Goal: Task Accomplishment & Management: Complete application form

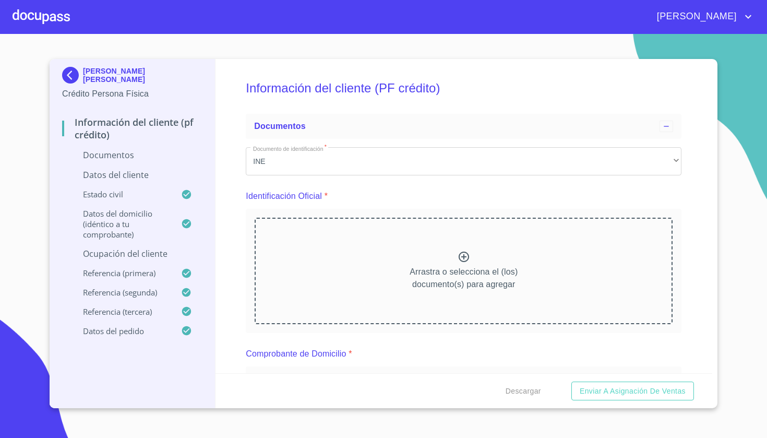
click at [51, 9] on div at bounding box center [41, 16] width 57 height 33
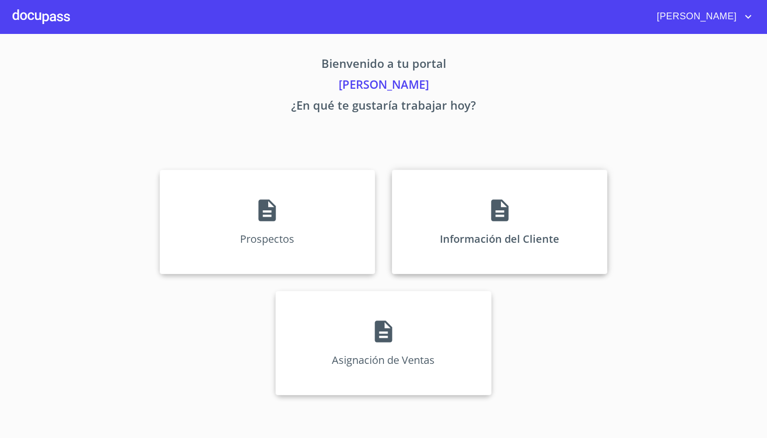
click at [513, 216] on div "Información del Cliente" at bounding box center [499, 222] width 215 height 104
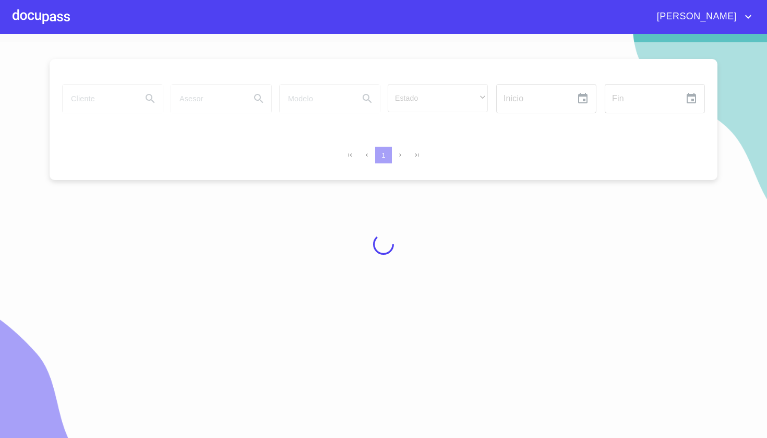
click at [101, 109] on div at bounding box center [383, 244] width 767 height 404
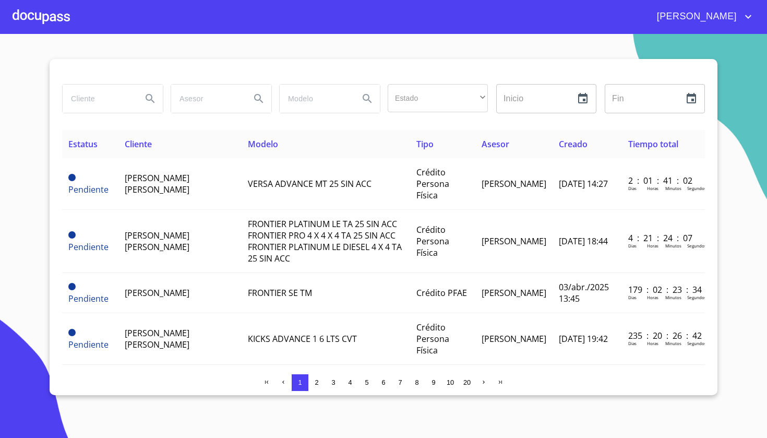
click at [101, 109] on input "search" at bounding box center [98, 99] width 71 height 28
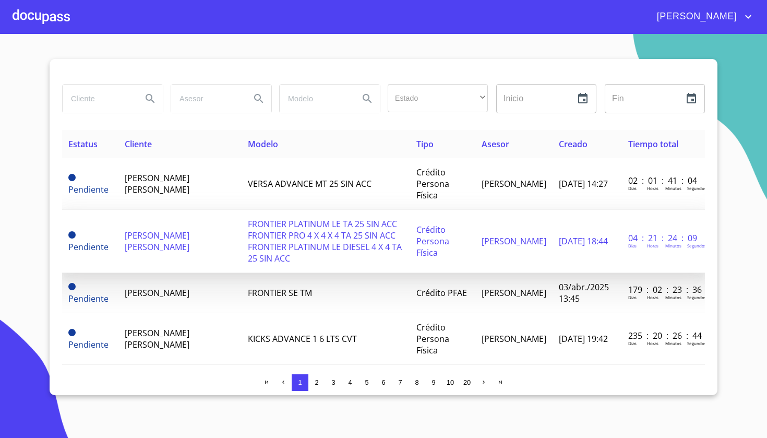
click at [257, 226] on span "FRONTIER PLATINUM LE TA 25 SIN ACC FRONTIER PRO 4 X 4 X 4 TA 25 SIN ACC FRONTIE…" at bounding box center [325, 241] width 154 height 46
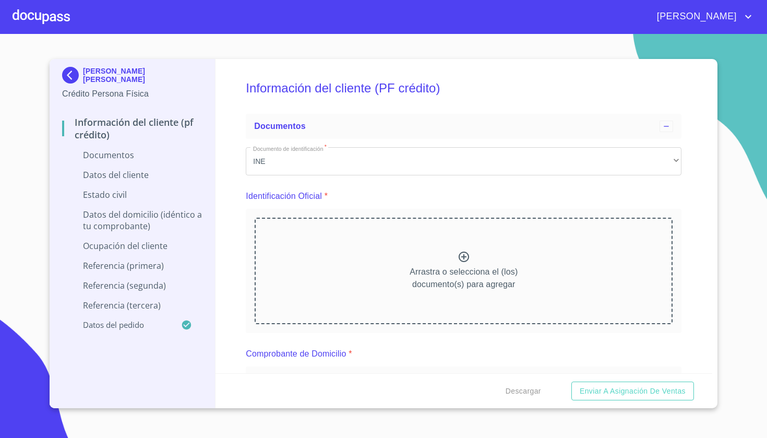
click at [70, 70] on img at bounding box center [72, 75] width 21 height 17
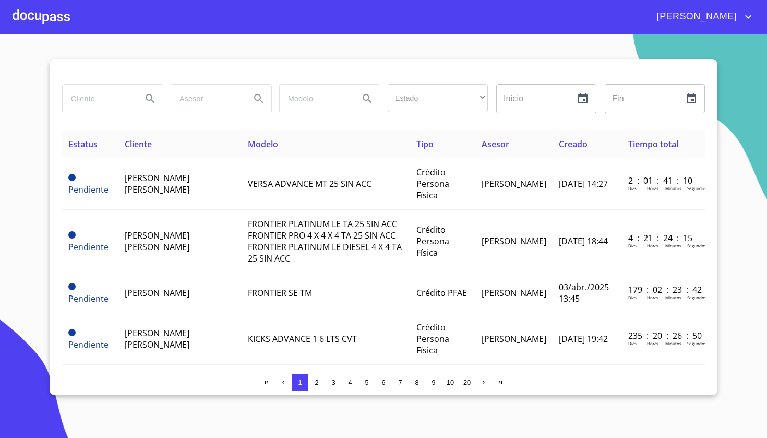
click at [93, 96] on input "search" at bounding box center [98, 99] width 71 height 28
type input "[PERSON_NAME]"
click at [151, 95] on icon "Search" at bounding box center [150, 98] width 9 height 9
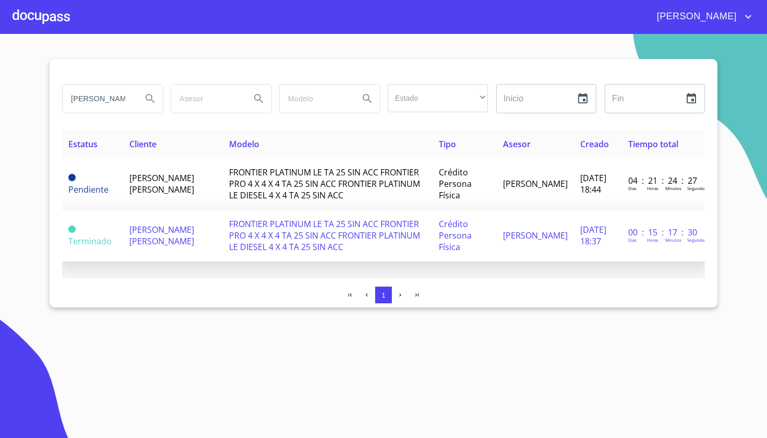
click at [243, 254] on td "FRONTIER PLATINUM LE TA 25 SIN ACC FRONTIER PRO 4 X 4 X 4 TA 25 SIN ACC FRONTIE…" at bounding box center [328, 236] width 210 height 52
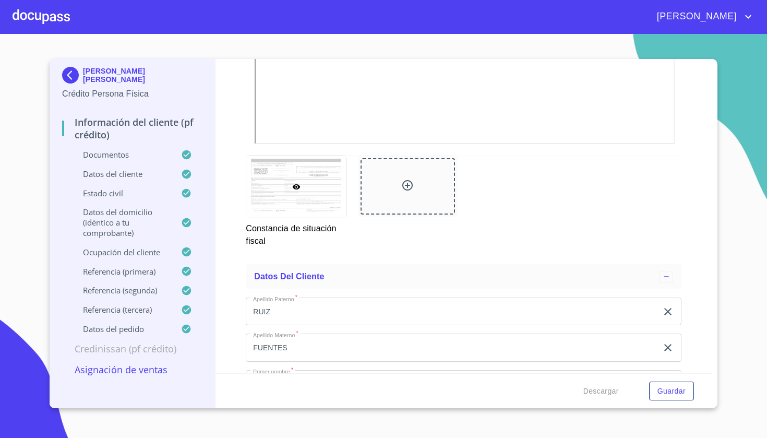
scroll to position [2296, 0]
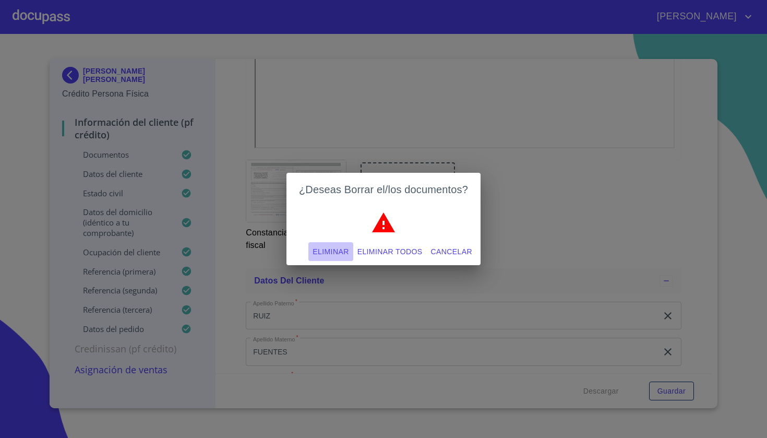
click at [318, 254] on span "Eliminar" at bounding box center [330, 251] width 36 height 13
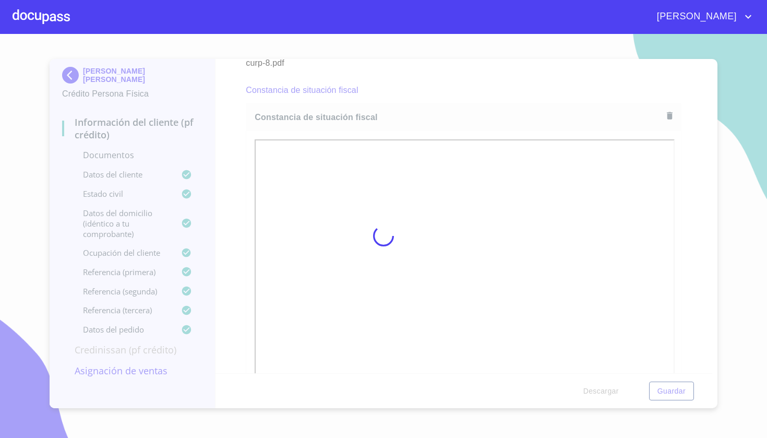
click at [663, 195] on div at bounding box center [383, 236] width 767 height 404
click at [41, 19] on div at bounding box center [41, 16] width 57 height 33
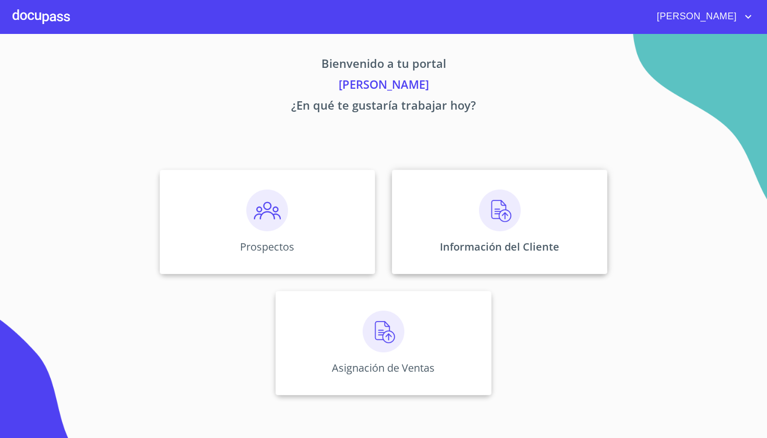
click at [509, 234] on div "Información del Cliente" at bounding box center [499, 222] width 215 height 104
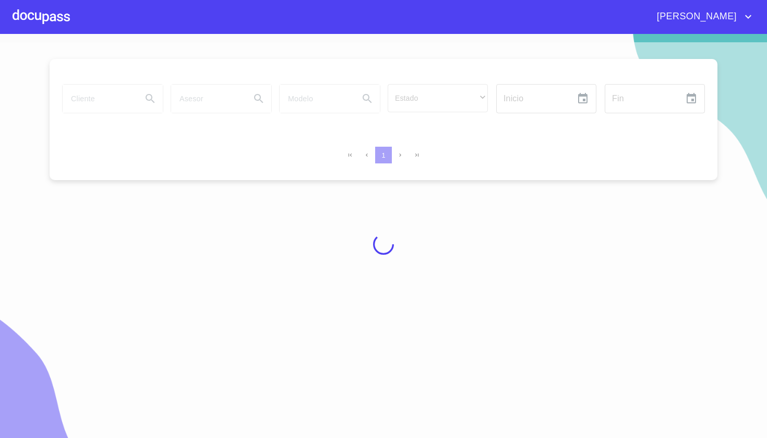
click at [112, 107] on div at bounding box center [383, 244] width 767 height 404
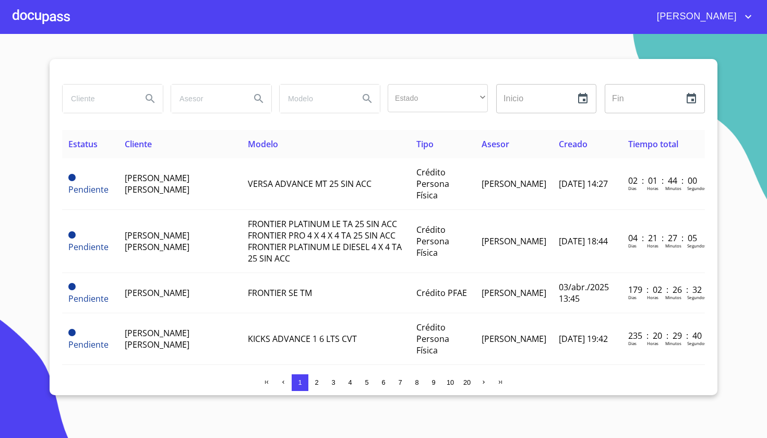
click at [98, 90] on input "search" at bounding box center [98, 99] width 71 height 28
type input "[DEMOGRAPHIC_DATA][PERSON_NAME]"
click at [151, 99] on icon "Search" at bounding box center [150, 98] width 9 height 9
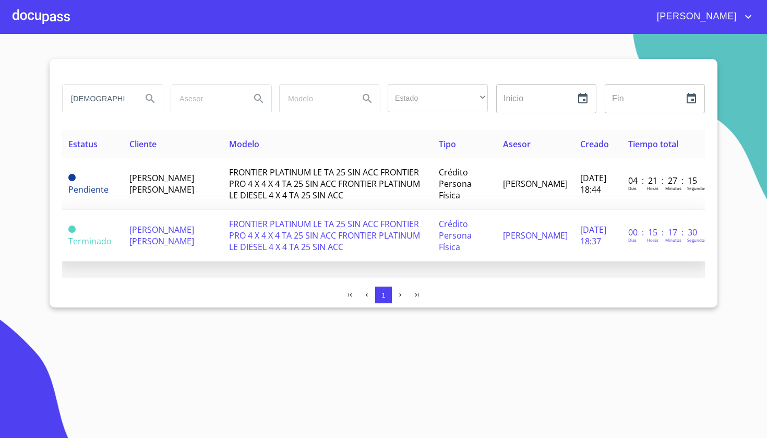
click at [232, 235] on span "FRONTIER PLATINUM LE TA 25 SIN ACC FRONTIER PRO 4 X 4 X 4 TA 25 SIN ACC FRONTIE…" at bounding box center [324, 235] width 191 height 34
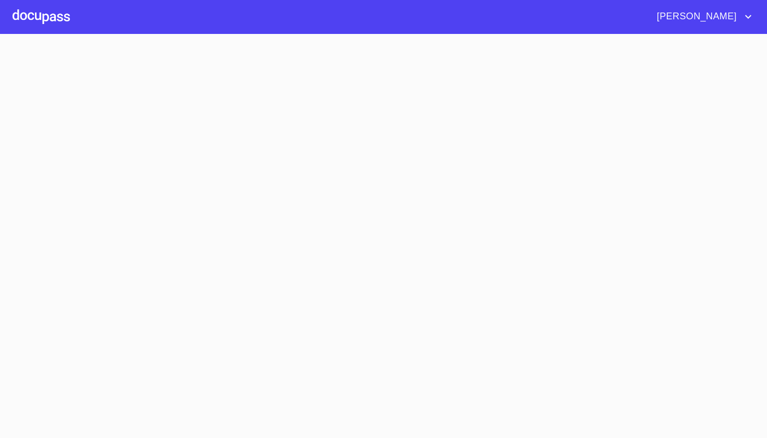
click at [231, 232] on section at bounding box center [383, 236] width 767 height 404
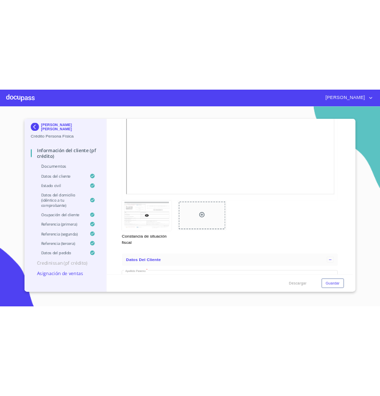
scroll to position [2272, 0]
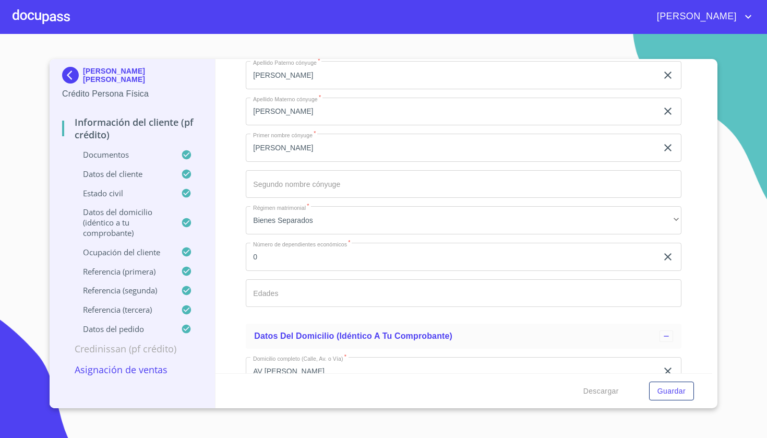
scroll to position [3360, 0]
click at [669, 386] on span "Guardar" at bounding box center [671, 390] width 28 height 13
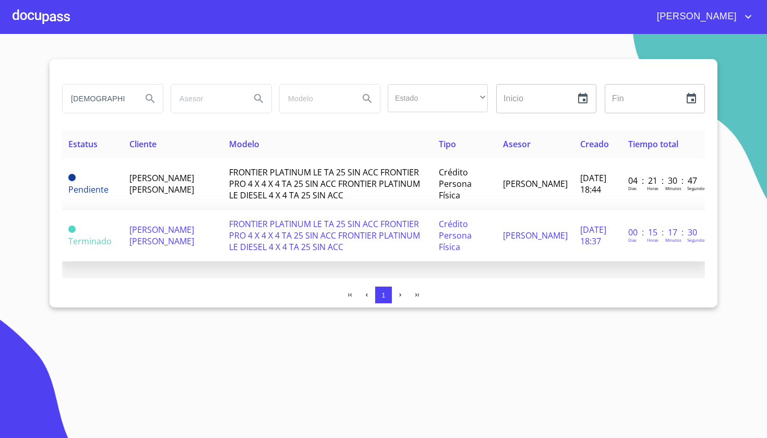
click at [420, 236] on span "FRONTIER PLATINUM LE TA 25 SIN ACC FRONTIER PRO 4 X 4 X 4 TA 25 SIN ACC FRONTIE…" at bounding box center [324, 235] width 191 height 34
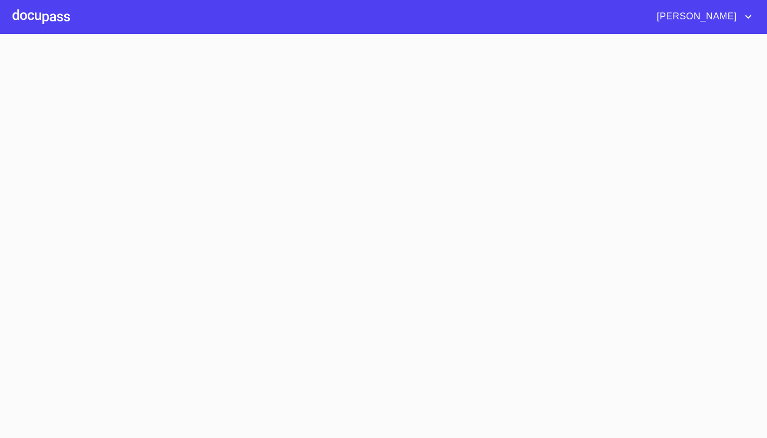
click at [429, 234] on section at bounding box center [383, 236] width 767 height 404
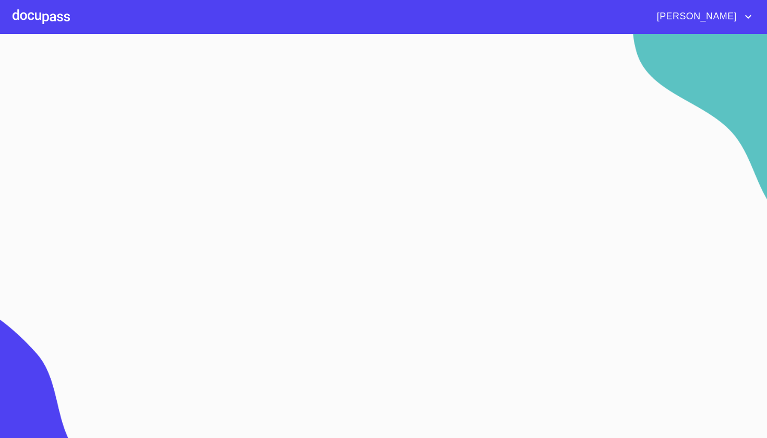
click at [45, 16] on div at bounding box center [41, 16] width 57 height 33
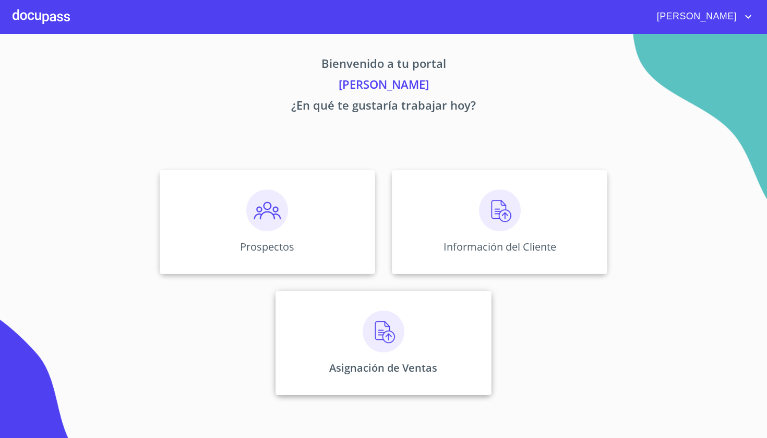
click at [395, 332] on img at bounding box center [384, 331] width 42 height 42
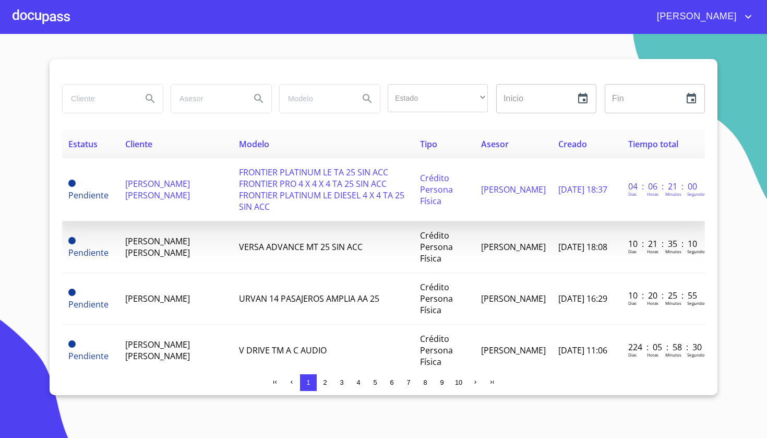
click at [179, 184] on td "[PERSON_NAME] [PERSON_NAME]" at bounding box center [176, 189] width 114 height 63
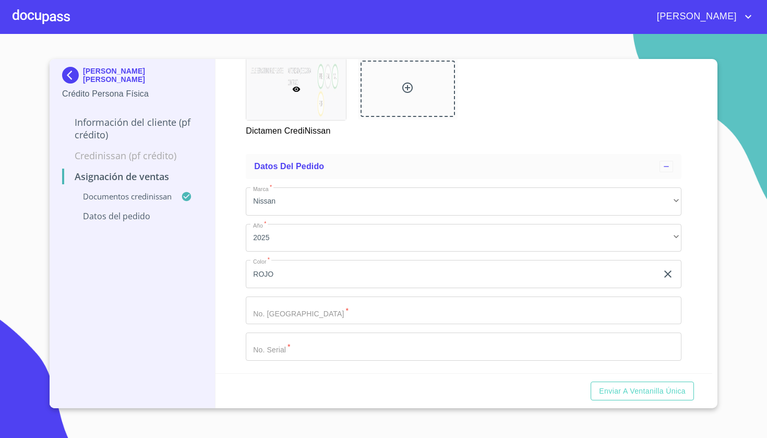
scroll to position [229, 0]
click at [354, 277] on input "ROJO" at bounding box center [452, 274] width 412 height 28
type input "R"
type input "NARANJA"
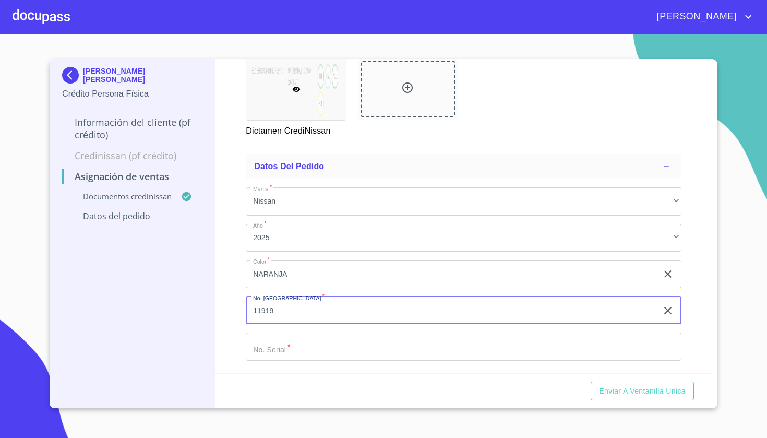
type input "11919"
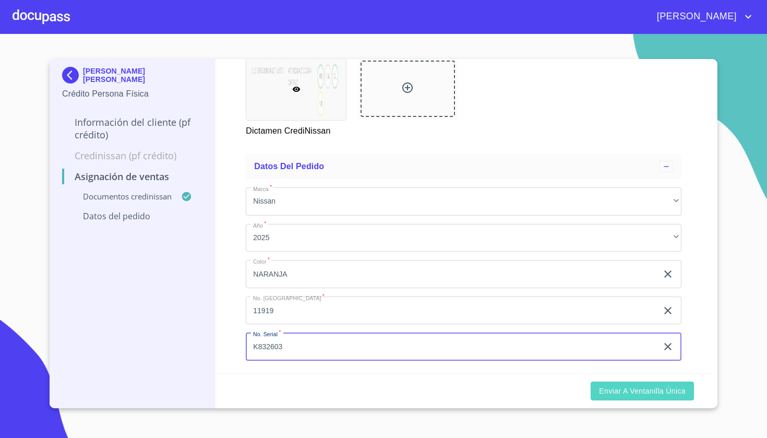
type input "K832603"
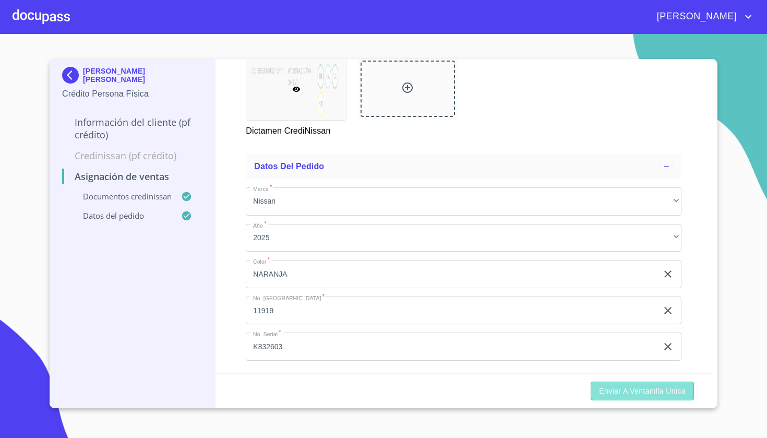
click at [641, 393] on span "Enviar a Ventanilla única" at bounding box center [642, 390] width 87 height 13
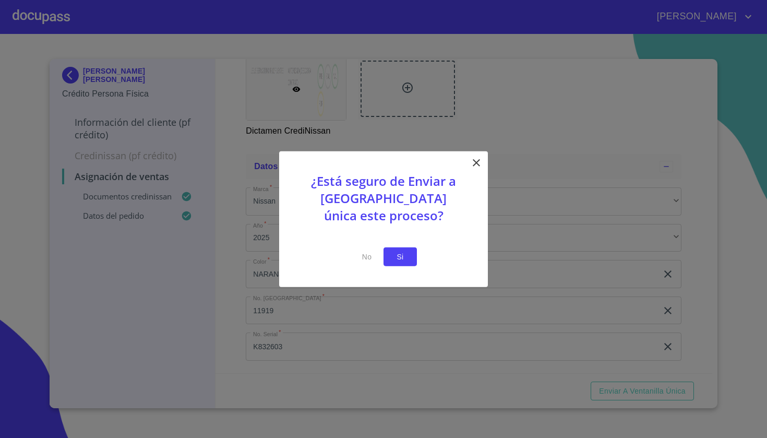
click at [398, 256] on span "Si" at bounding box center [400, 256] width 17 height 13
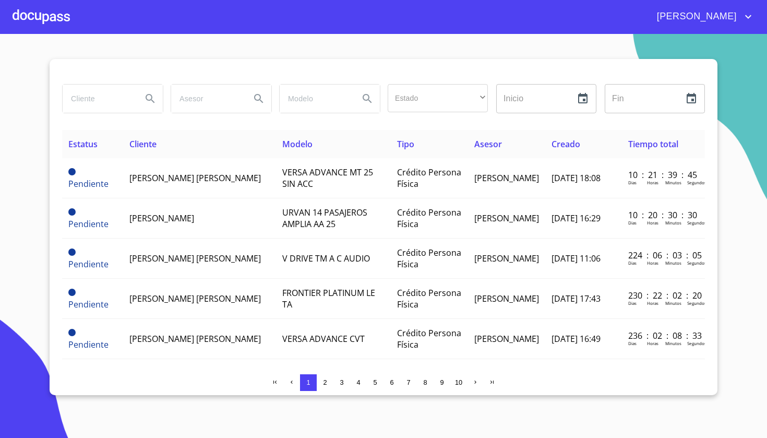
click at [42, 23] on div at bounding box center [41, 16] width 57 height 33
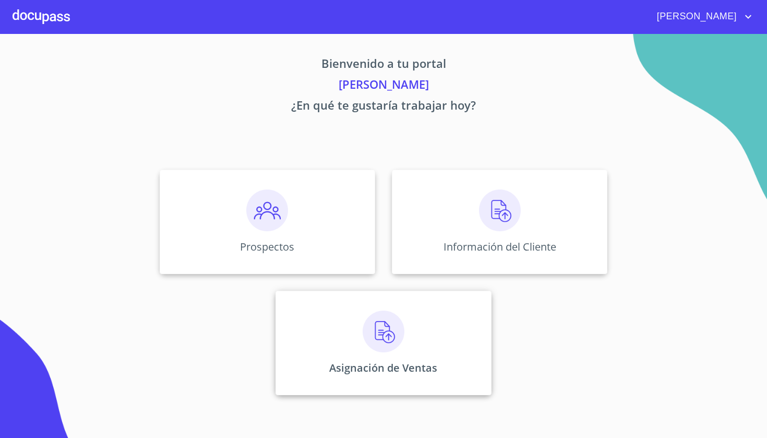
click at [350, 314] on div "Asignación de Ventas" at bounding box center [382, 343] width 215 height 104
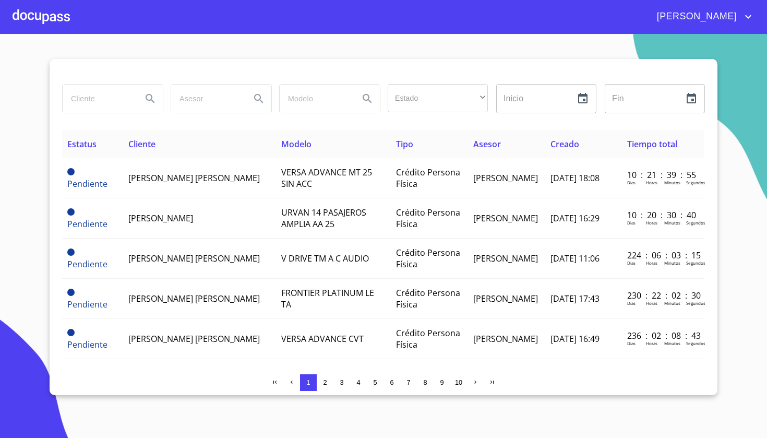
scroll to position [0, 1]
click at [106, 106] on input "search" at bounding box center [98, 99] width 71 height 28
type input "[DEMOGRAPHIC_DATA][PERSON_NAME]"
click at [147, 93] on icon "Search" at bounding box center [150, 98] width 13 height 13
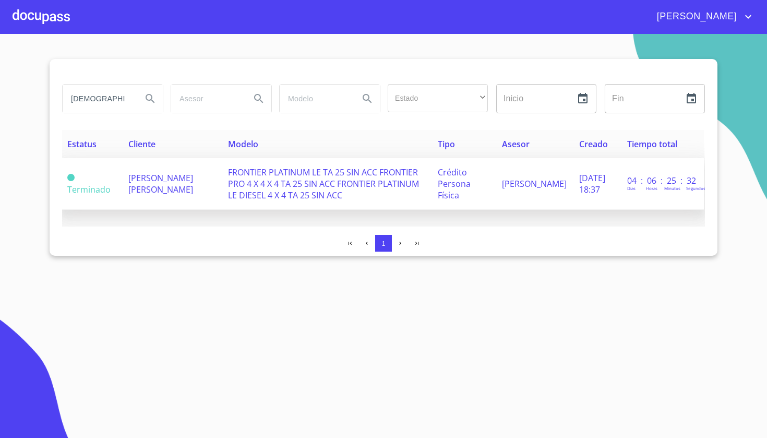
click at [133, 180] on span "[PERSON_NAME] [PERSON_NAME]" at bounding box center [160, 183] width 65 height 23
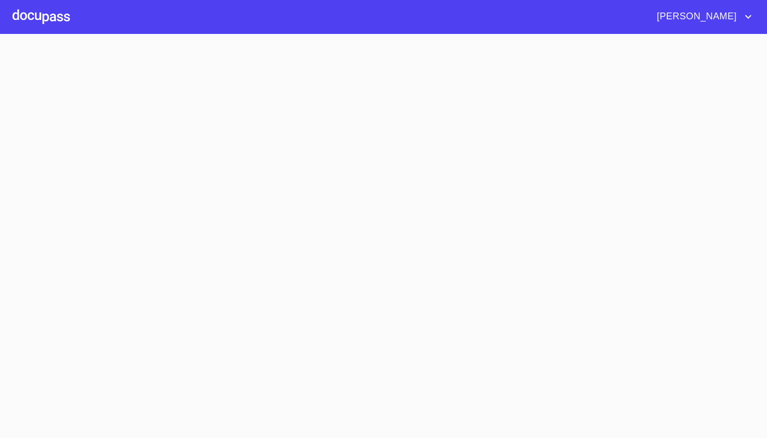
click at [133, 180] on section at bounding box center [383, 236] width 767 height 404
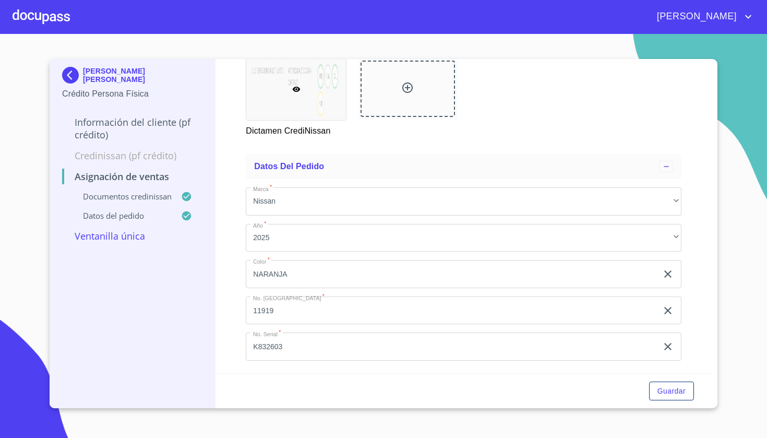
scroll to position [229, 0]
click at [669, 392] on span "Guardar" at bounding box center [671, 390] width 28 height 13
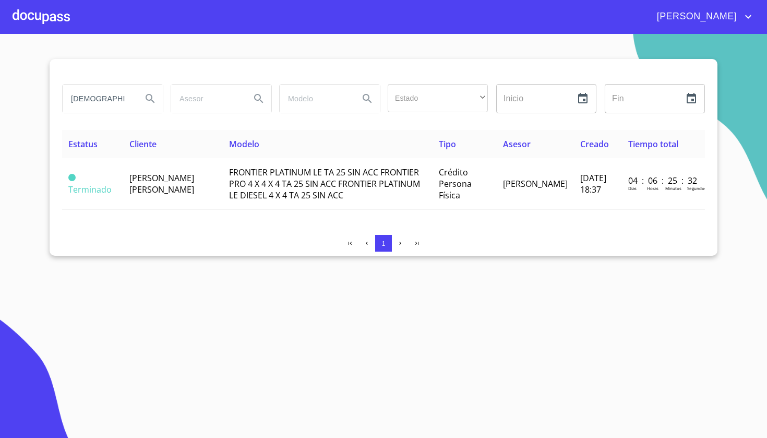
click at [27, 13] on div at bounding box center [41, 16] width 57 height 33
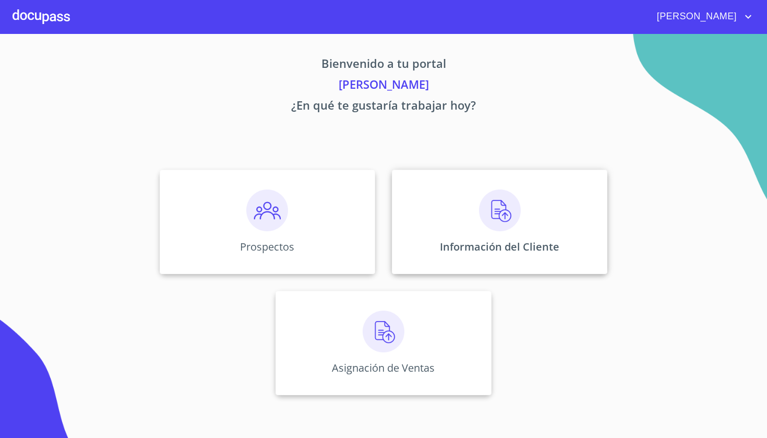
click at [543, 202] on div "Información del Cliente" at bounding box center [499, 222] width 215 height 104
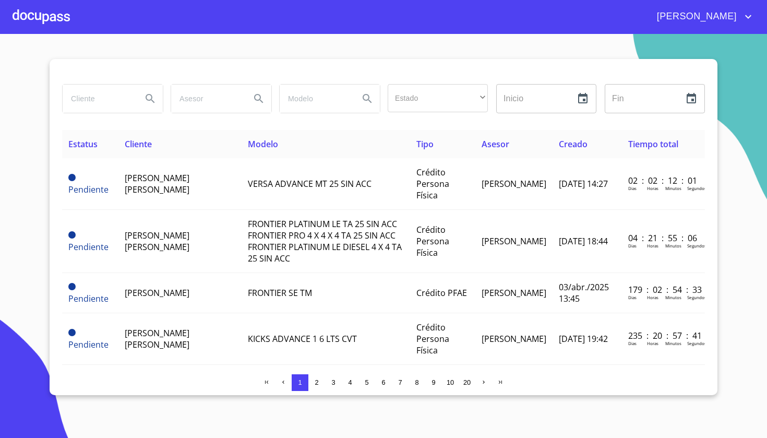
click at [106, 94] on input "search" at bounding box center [98, 99] width 71 height 28
type input "[DEMOGRAPHIC_DATA][PERSON_NAME]"
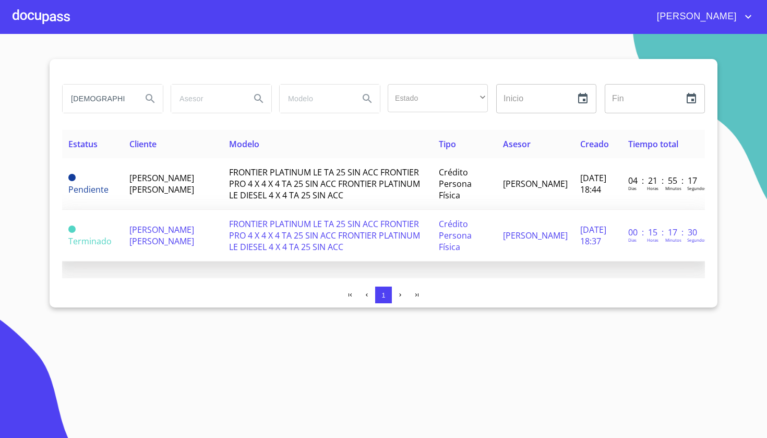
click at [109, 235] on td "Terminado" at bounding box center [92, 236] width 61 height 52
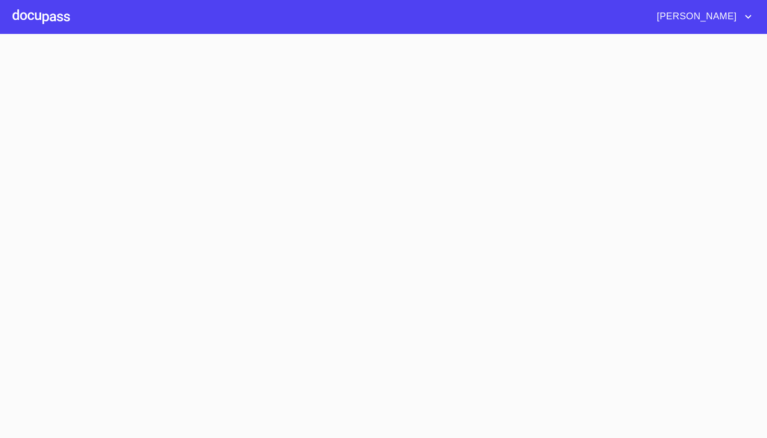
click at [109, 235] on section at bounding box center [383, 236] width 767 height 404
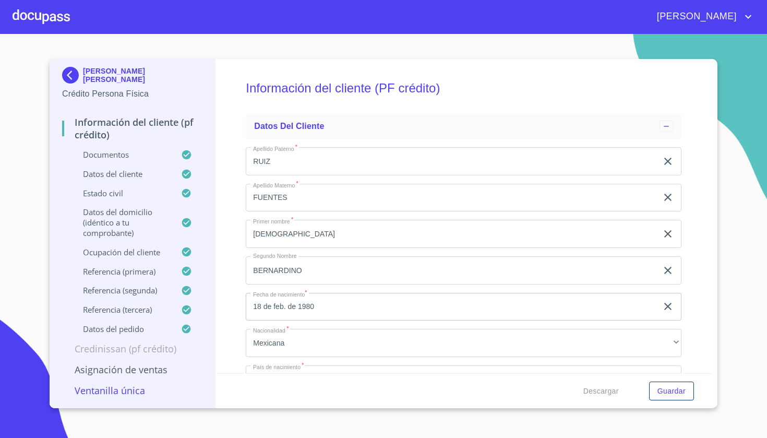
click at [267, 40] on section "[PERSON_NAME] [PERSON_NAME] Crédito Persona Física Información del cliente (PF …" at bounding box center [383, 236] width 767 height 404
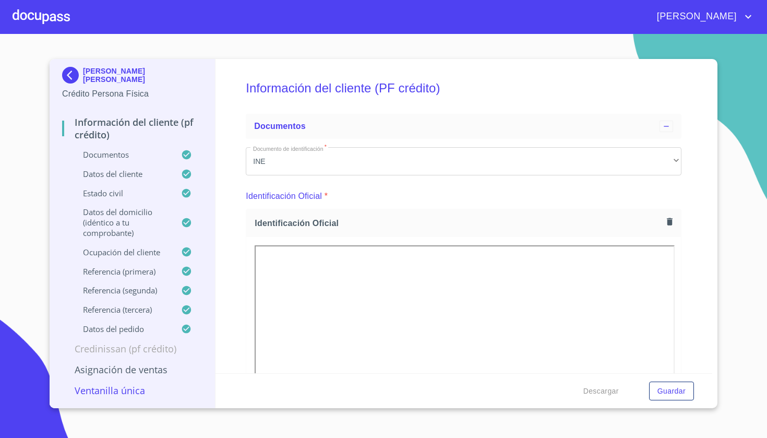
click at [209, 286] on div "[PERSON_NAME] [PERSON_NAME] Crédito Persona Física Información del cliente (PF …" at bounding box center [133, 233] width 166 height 349
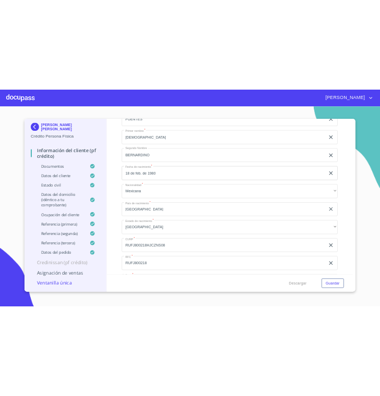
scroll to position [2827, 0]
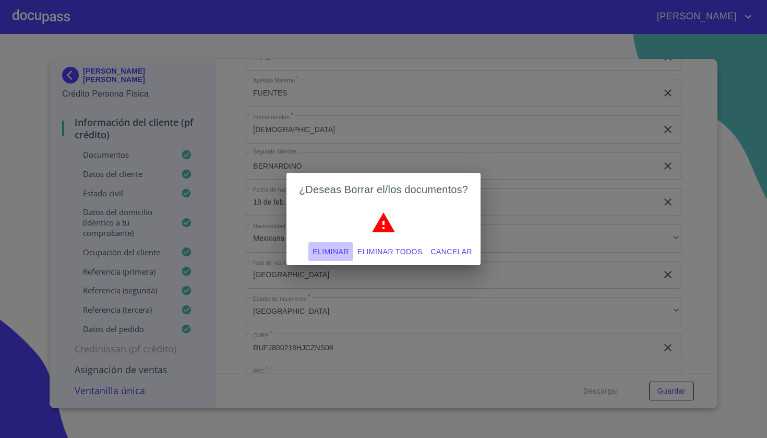
click at [338, 254] on span "Eliminar" at bounding box center [330, 251] width 36 height 13
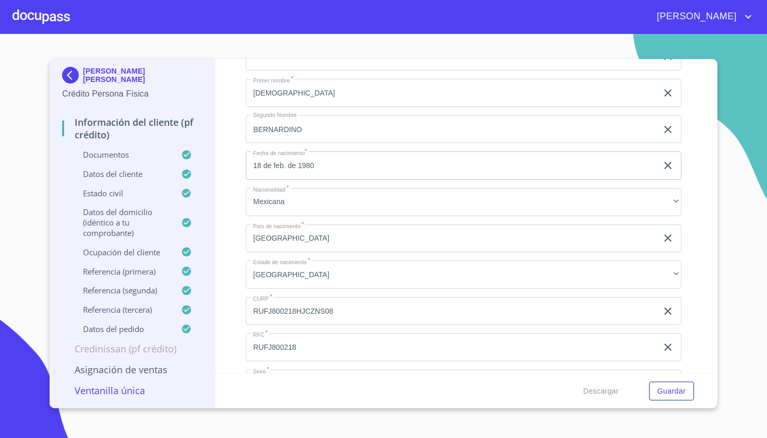
scroll to position [2864, 0]
click at [660, 389] on span "Guardar" at bounding box center [671, 390] width 28 height 13
